Goal: Transaction & Acquisition: Purchase product/service

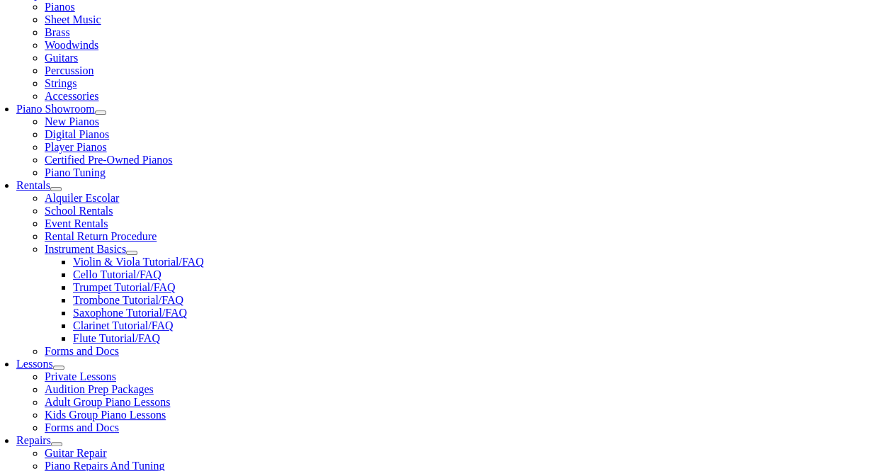
scroll to position [354, 0]
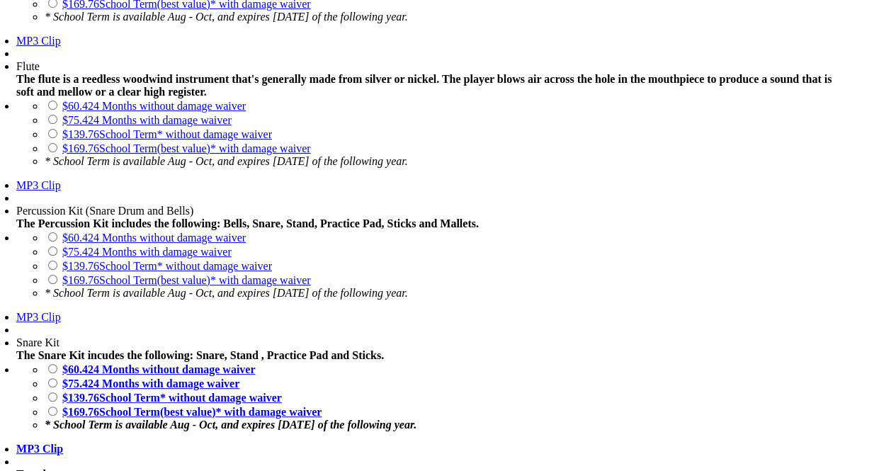
scroll to position [1417, 0]
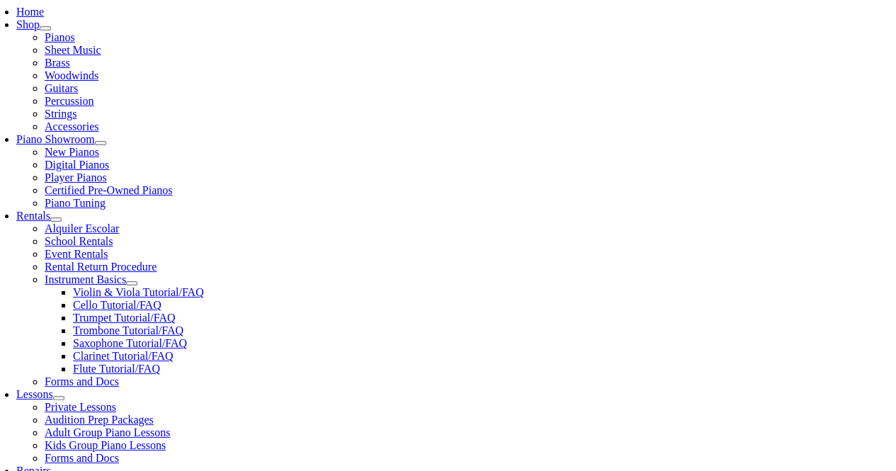
scroll to position [354, 0]
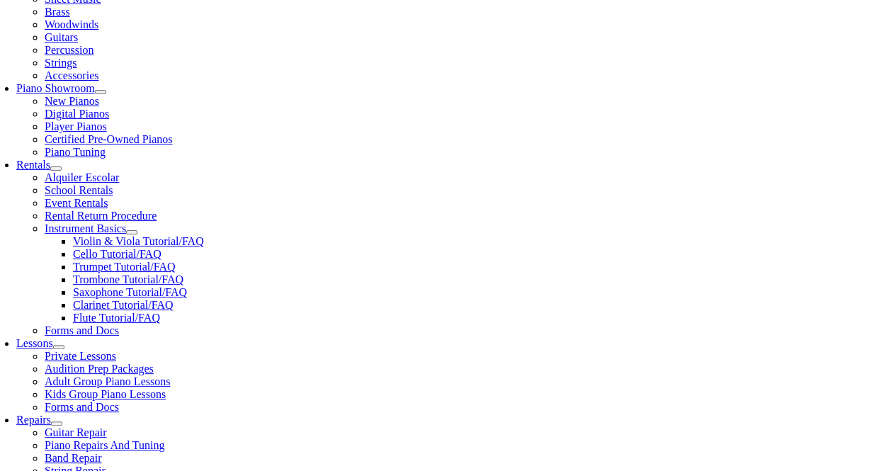
checkbox input"] "true"
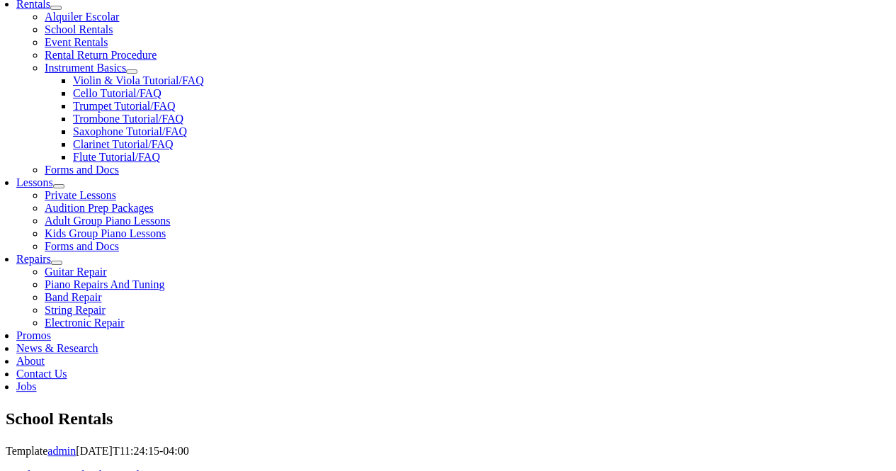
scroll to position [496, 0]
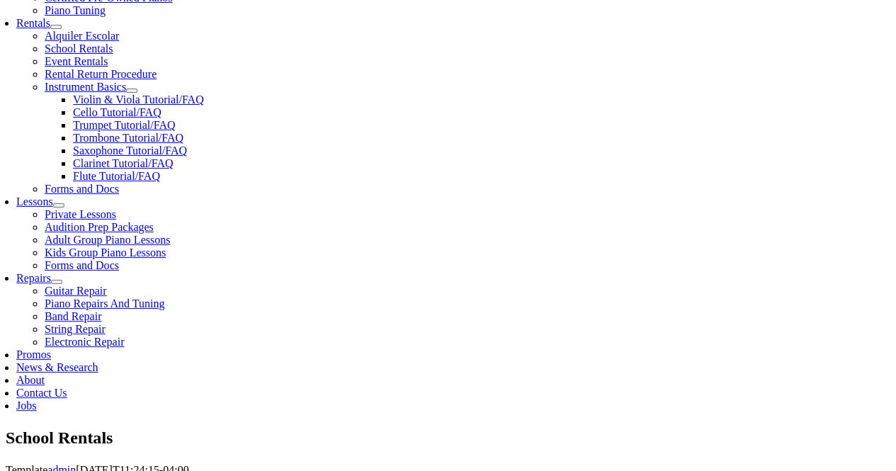
checkbox input"] "true"
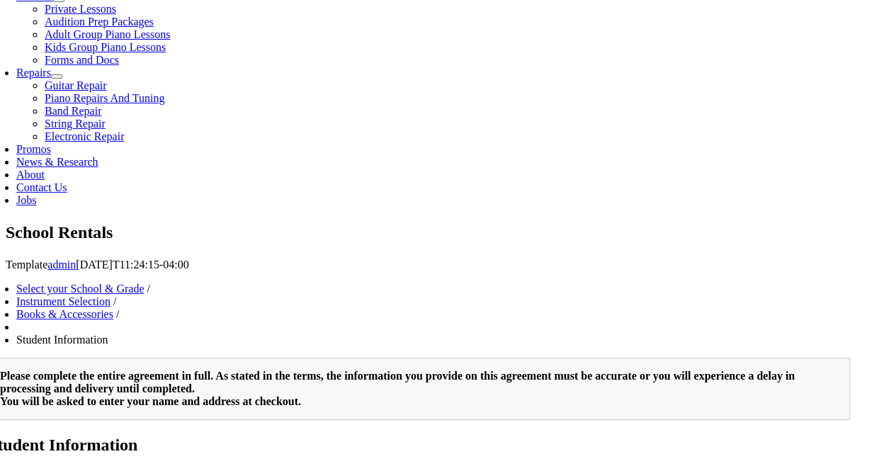
scroll to position [921, 0]
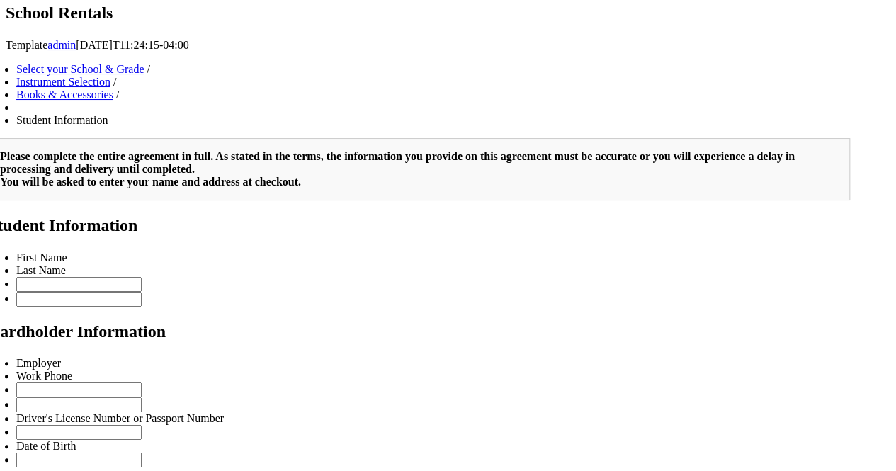
type input "1"
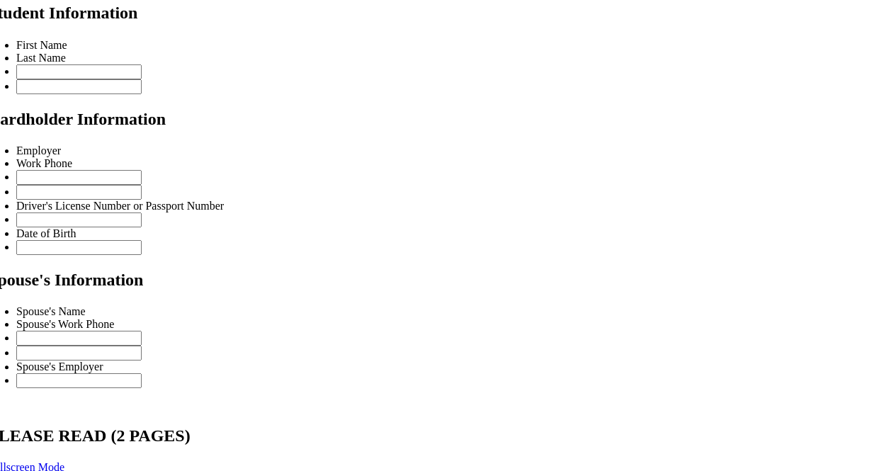
scroll to position [0, 0]
